Goal: Obtain resource: Obtain resource

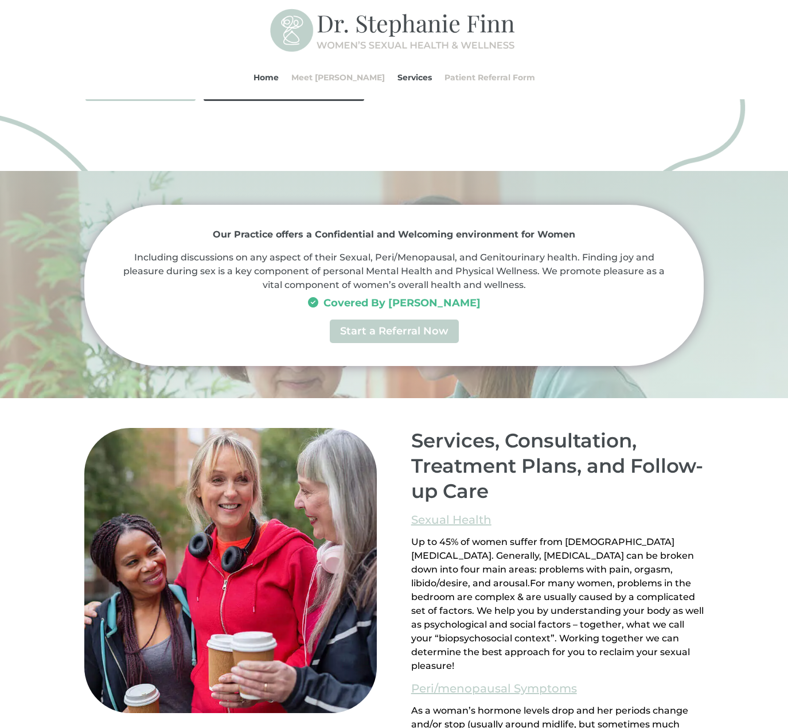
scroll to position [631, 0]
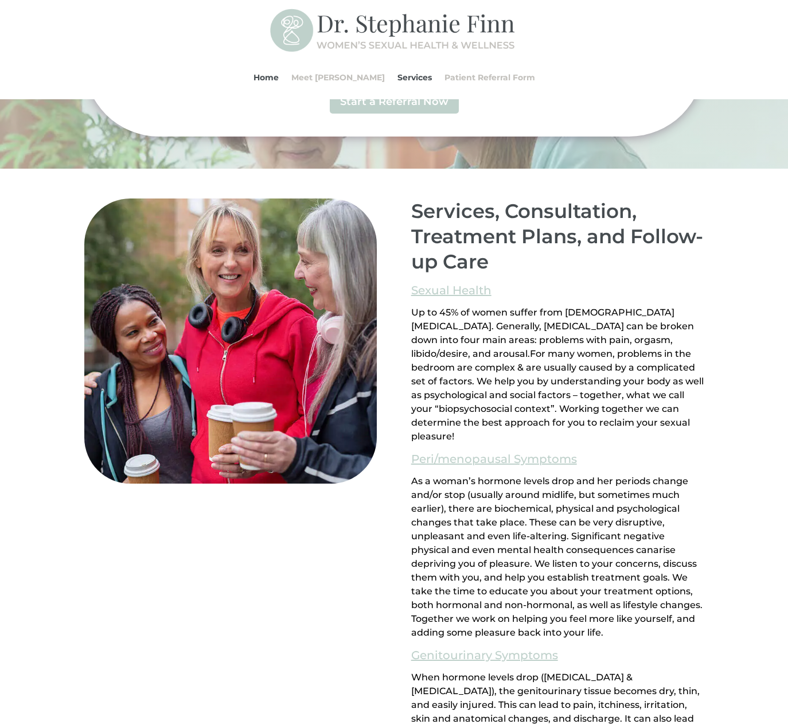
click at [522, 492] on span "As a woman’s hormone levels drop and her periods change and/or stop (usually ar…" at bounding box center [549, 515] width 277 height 80
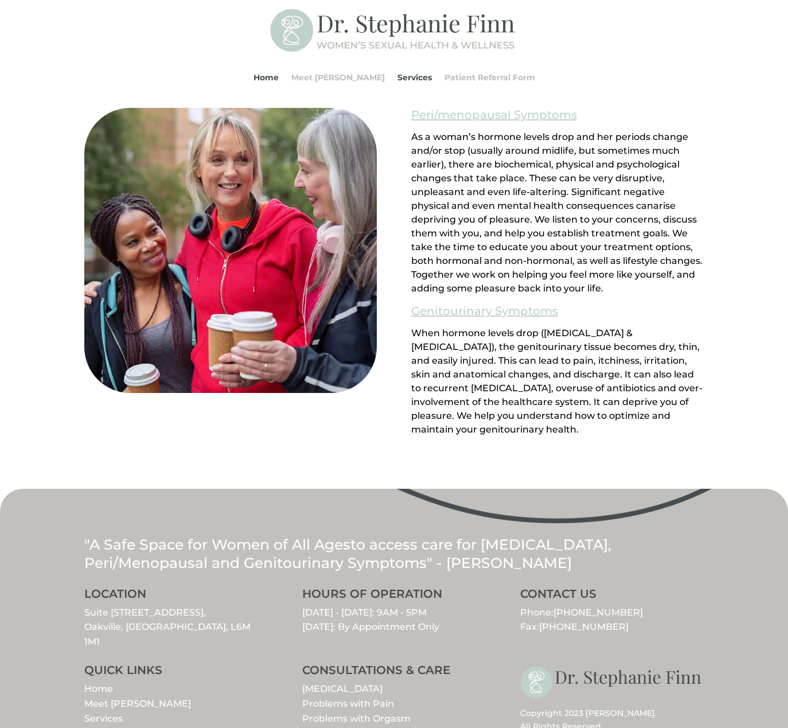
scroll to position [1056, 0]
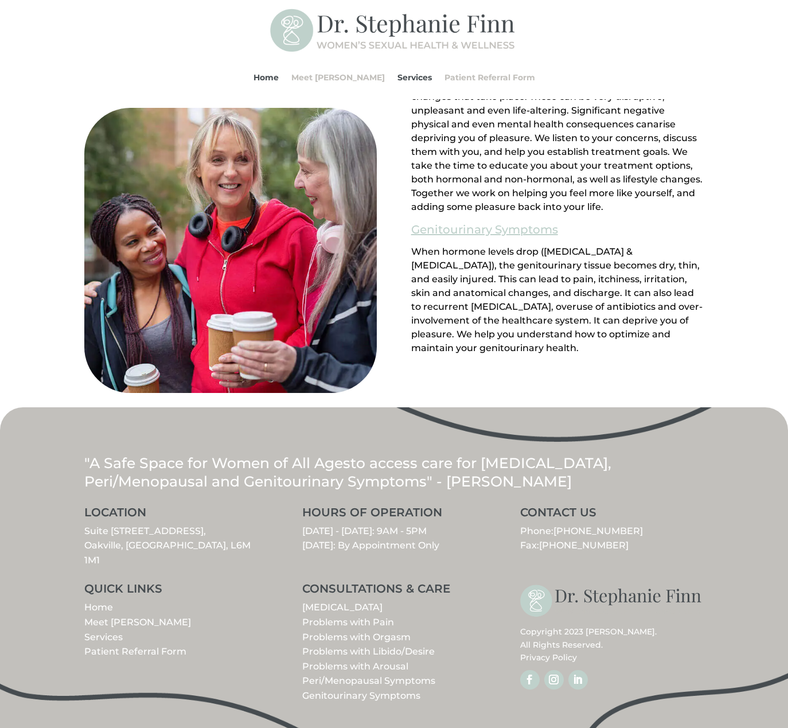
click at [181, 646] on link "Patient Referral Form" at bounding box center [135, 651] width 102 height 11
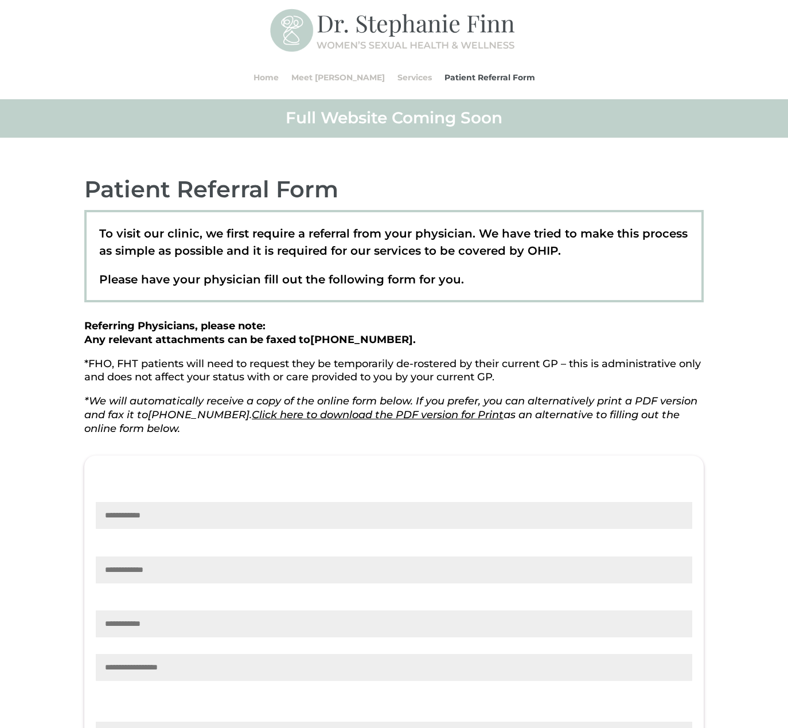
click at [461, 411] on link "Click here to download the PDF version for Print" at bounding box center [378, 414] width 252 height 13
click at [412, 80] on link "Services" at bounding box center [414, 78] width 34 height 44
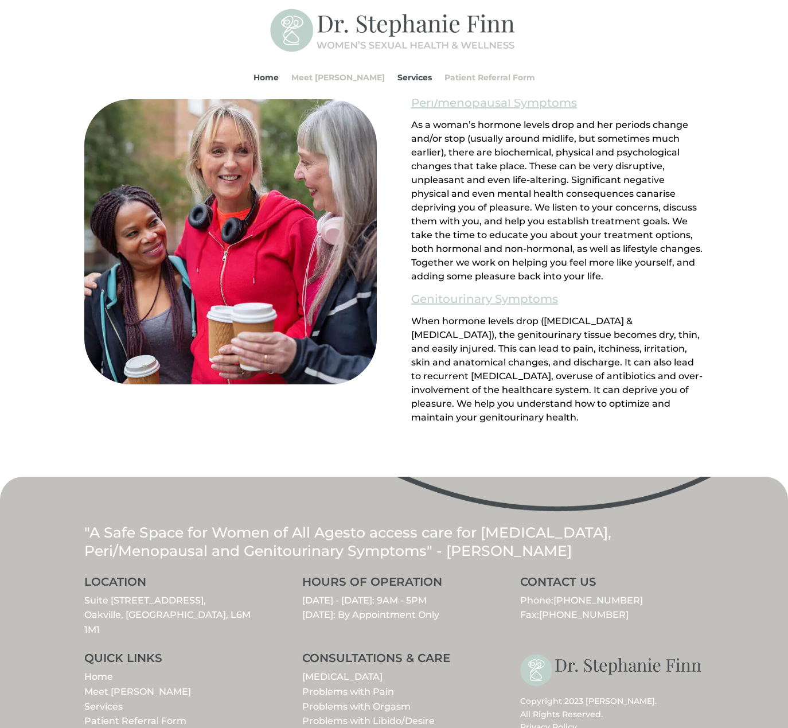
scroll to position [1056, 0]
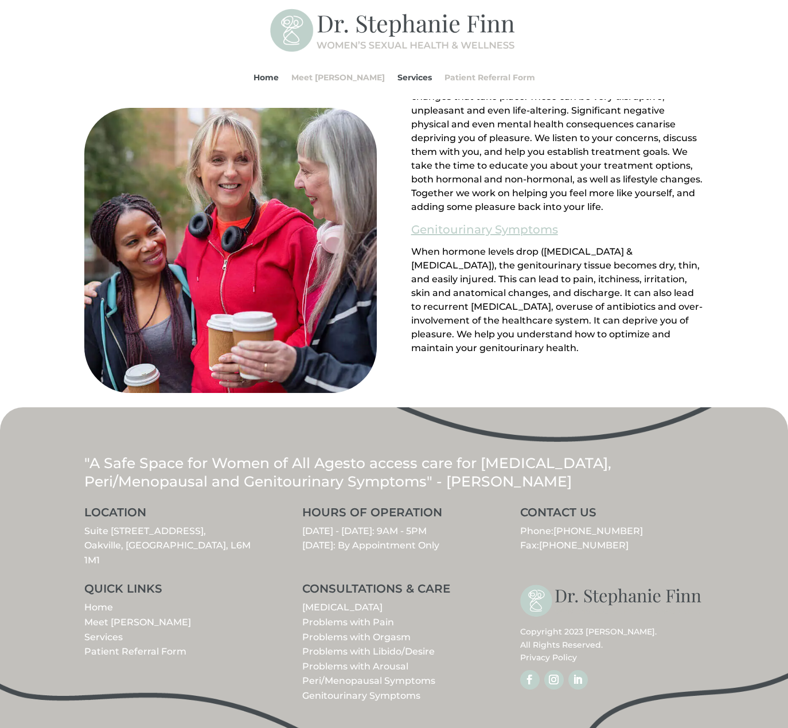
click at [107, 631] on link "Services" at bounding box center [103, 636] width 38 height 11
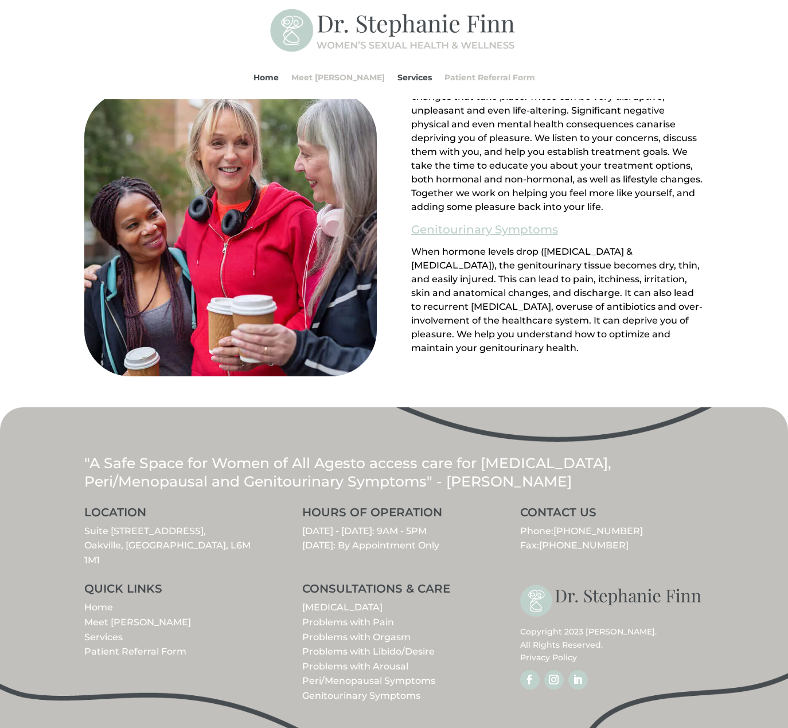
click at [752, 373] on div "Services, Consultation, Treatment Plans, and Follow-up Care Sexual Health Up to…" at bounding box center [394, 75] width 788 height 664
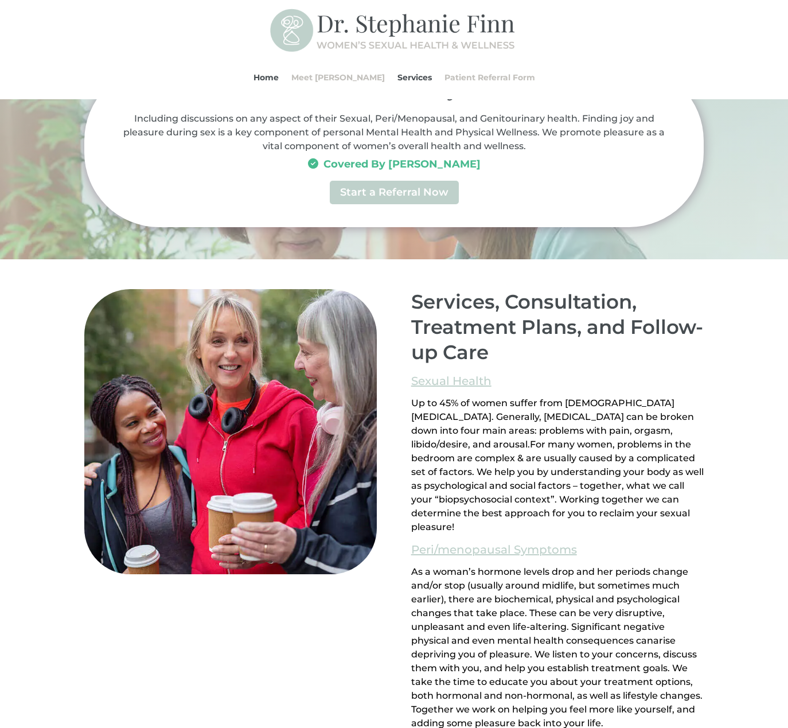
scroll to position [311, 0]
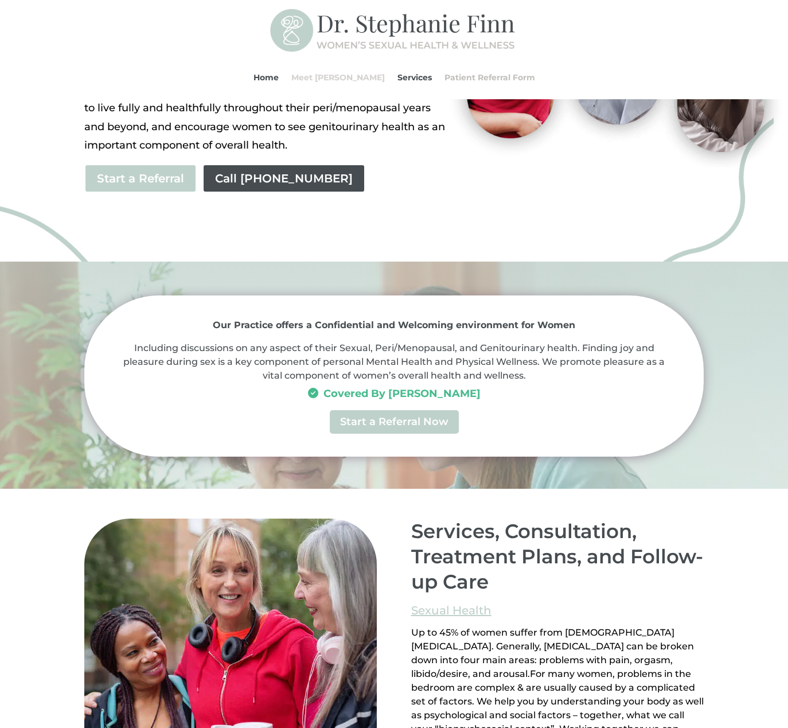
click at [365, 80] on li "Meet [PERSON_NAME]" at bounding box center [338, 78] width 106 height 44
click at [340, 77] on link "Meet [PERSON_NAME]" at bounding box center [337, 78] width 93 height 44
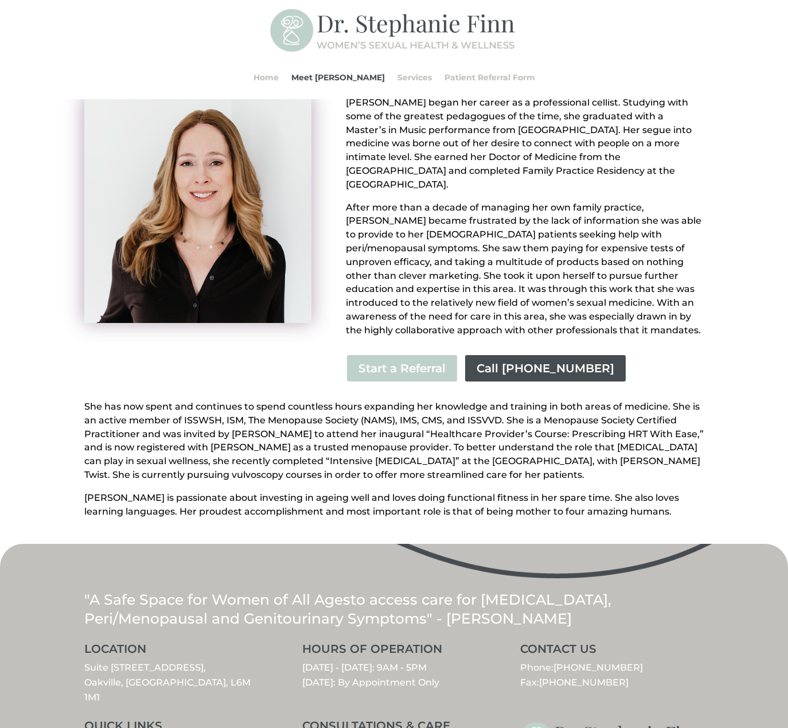
scroll to position [62, 0]
